Goal: Task Accomplishment & Management: Complete application form

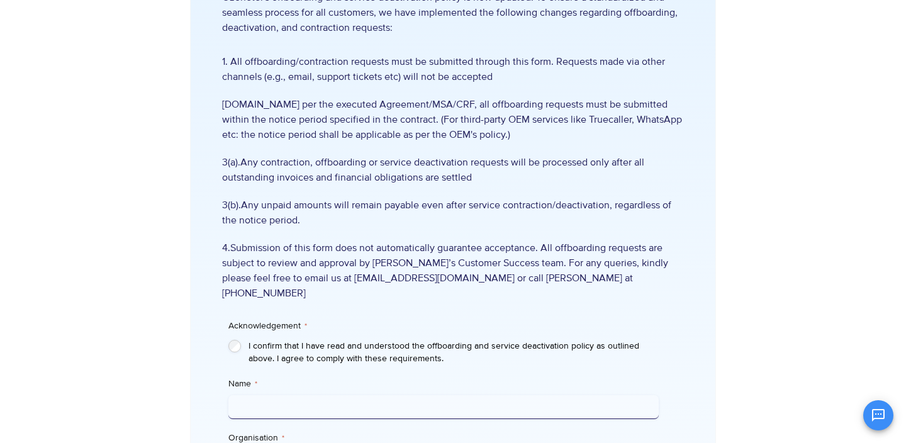
scroll to position [160, 0]
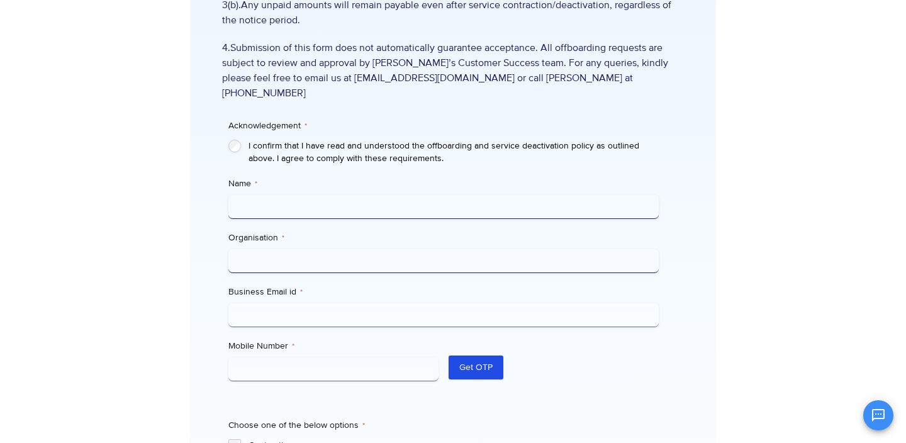
scroll to position [376, 0]
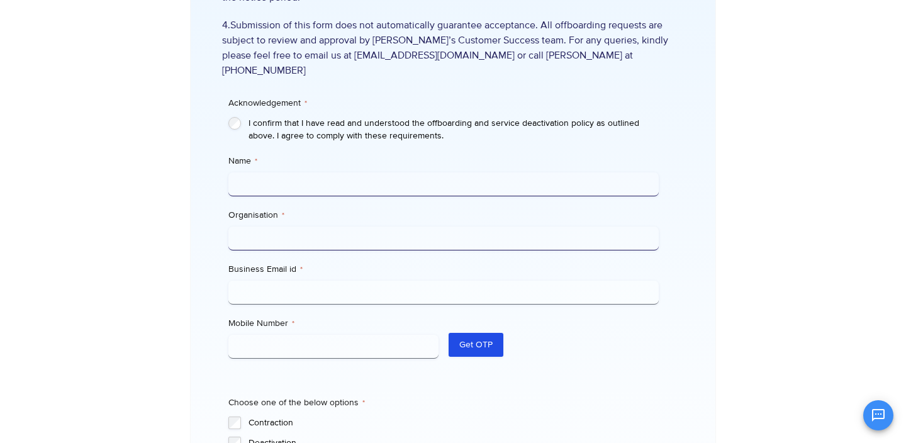
click at [247, 172] on input "Name *" at bounding box center [443, 184] width 430 height 24
click at [271, 227] on input "Organisation *" at bounding box center [443, 239] width 430 height 24
click at [276, 281] on input "Business Email id *" at bounding box center [443, 293] width 430 height 24
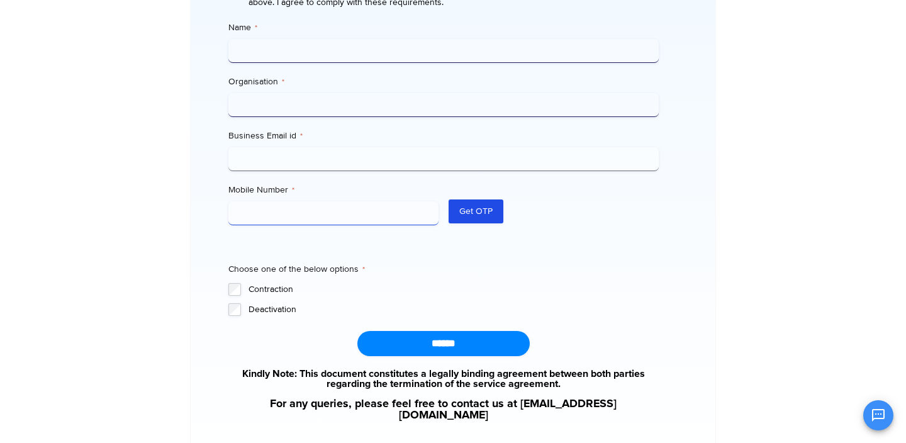
click at [256, 201] on input "Mobile Number *" at bounding box center [333, 213] width 210 height 24
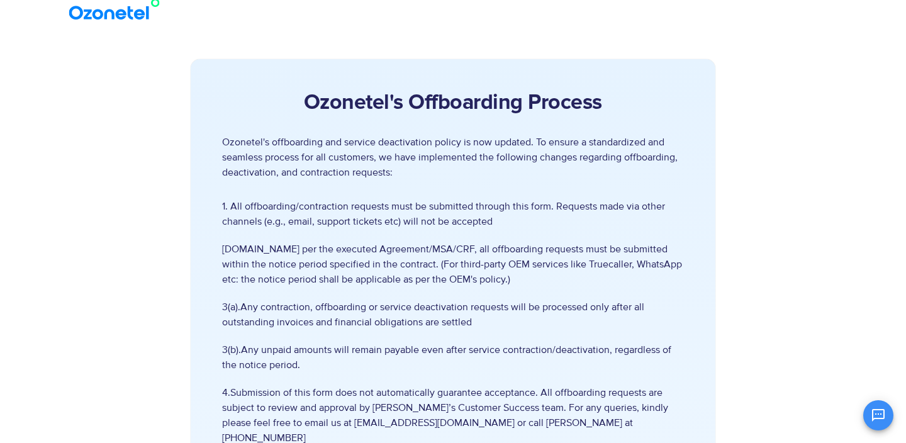
scroll to position [0, 0]
